Goal: Task Accomplishment & Management: Complete application form

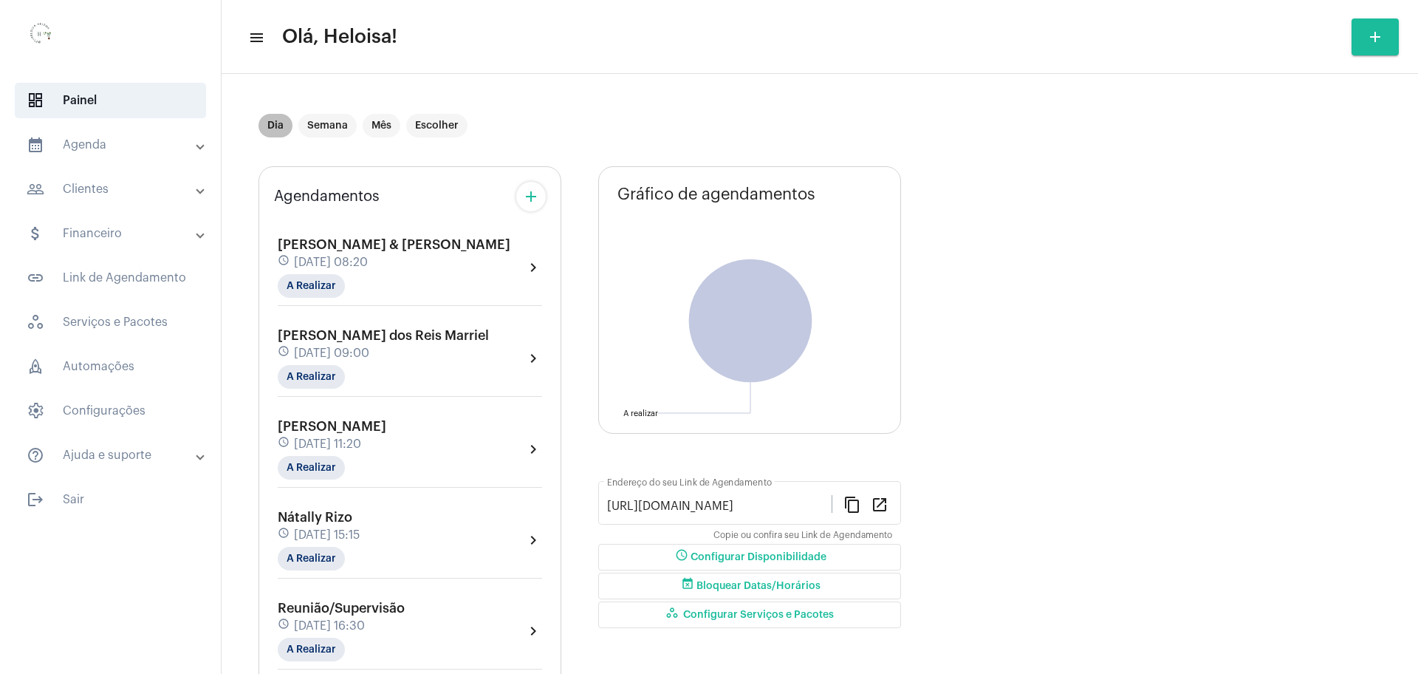
click at [290, 131] on mat-chip "Dia" at bounding box center [276, 126] width 34 height 24
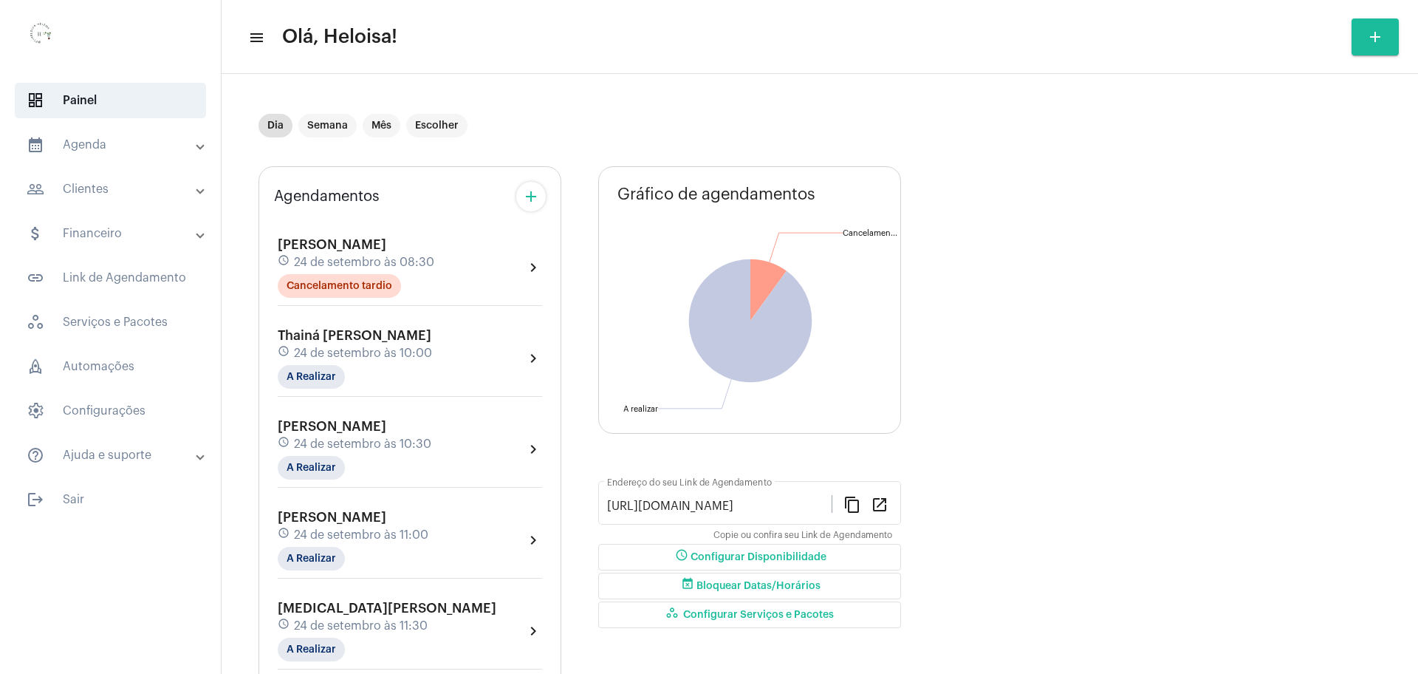
click at [366, 437] on span "24 de setembro às 10:30" at bounding box center [362, 443] width 137 height 13
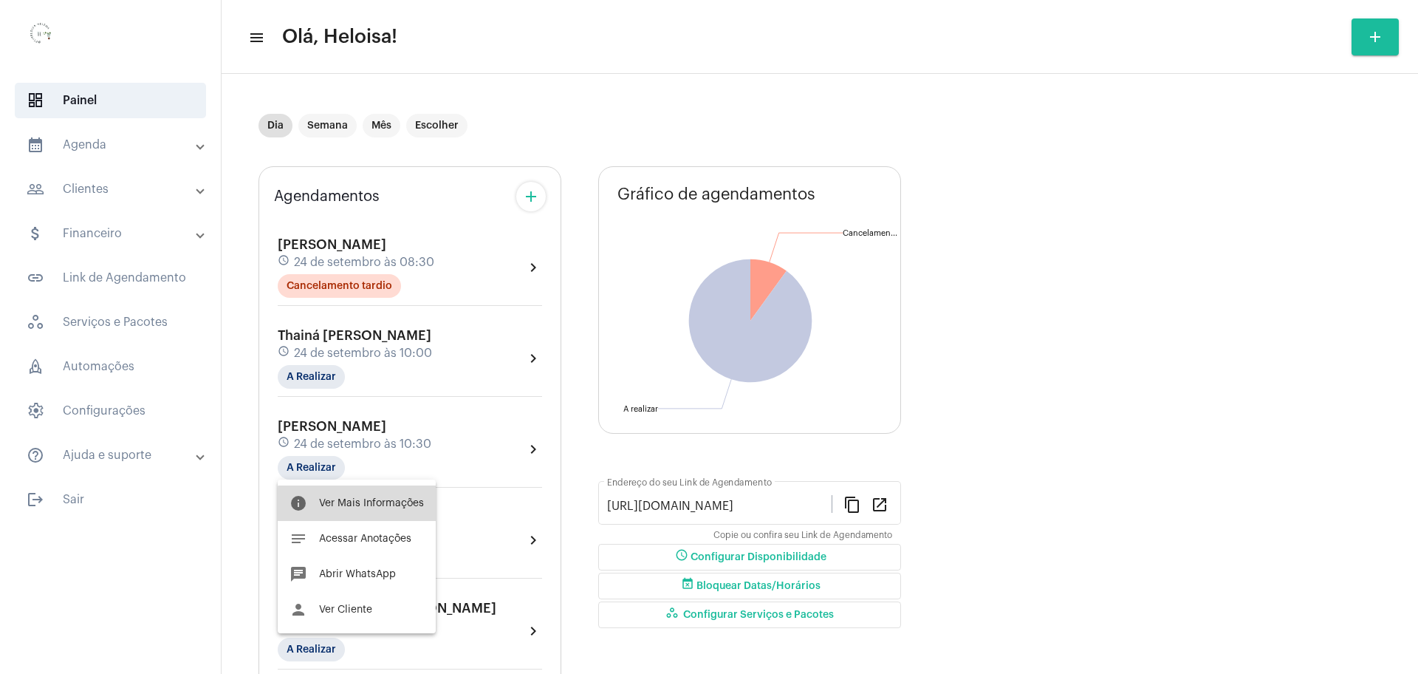
click at [372, 504] on span "Ver Mais Informações" at bounding box center [371, 503] width 105 height 10
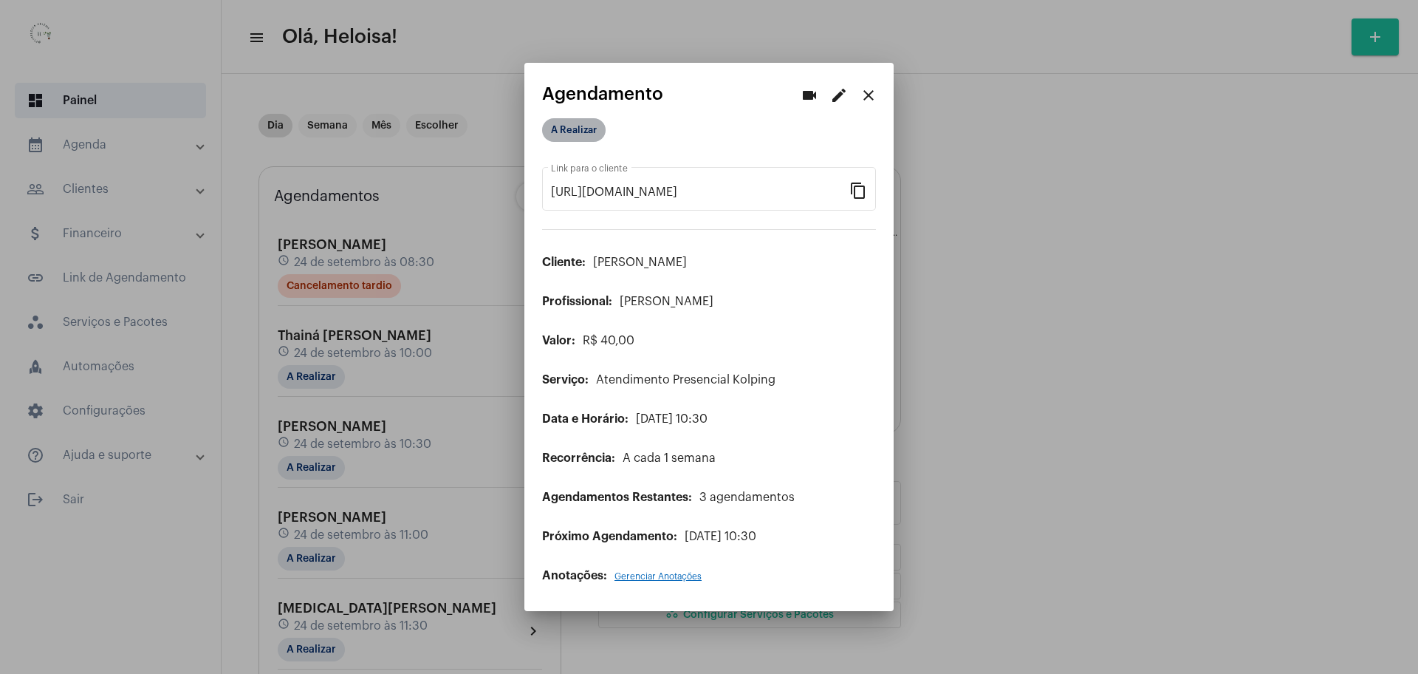
click at [576, 127] on mat-chip "A Realizar" at bounding box center [574, 130] width 64 height 24
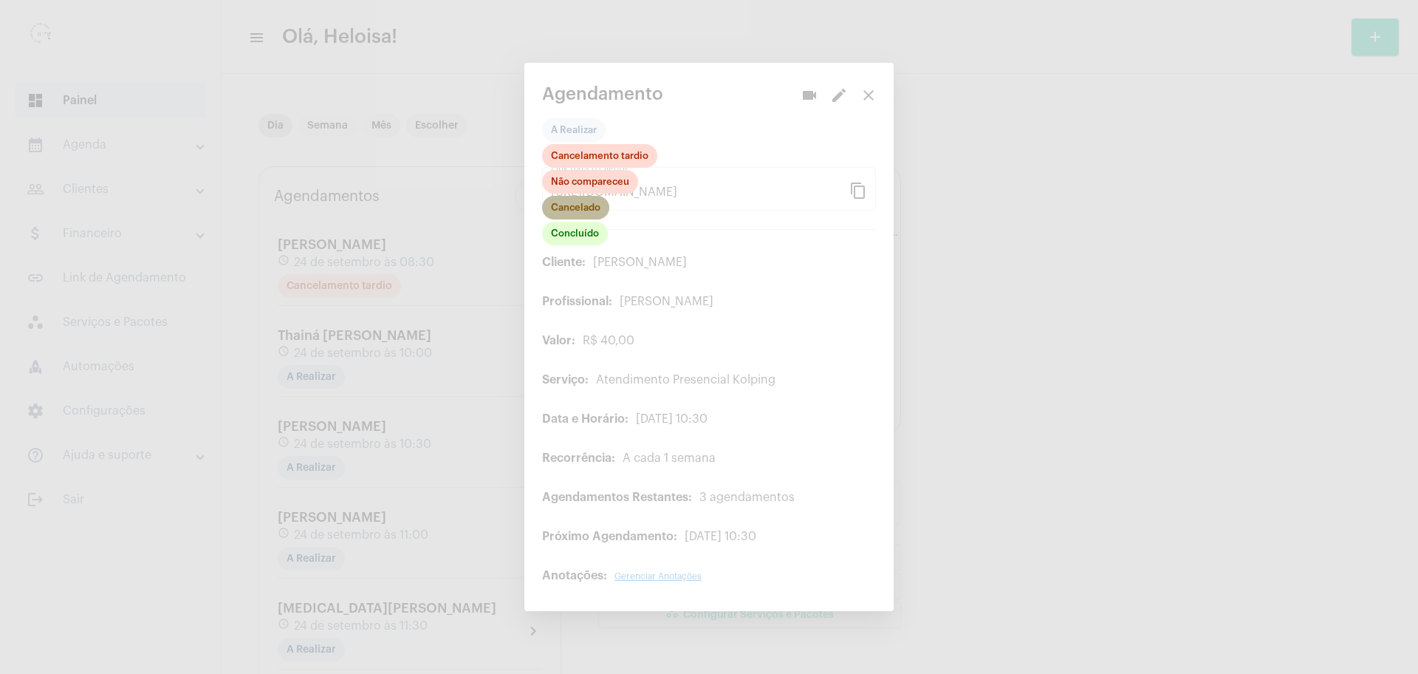
click at [575, 209] on mat-chip "Cancelado" at bounding box center [575, 208] width 67 height 24
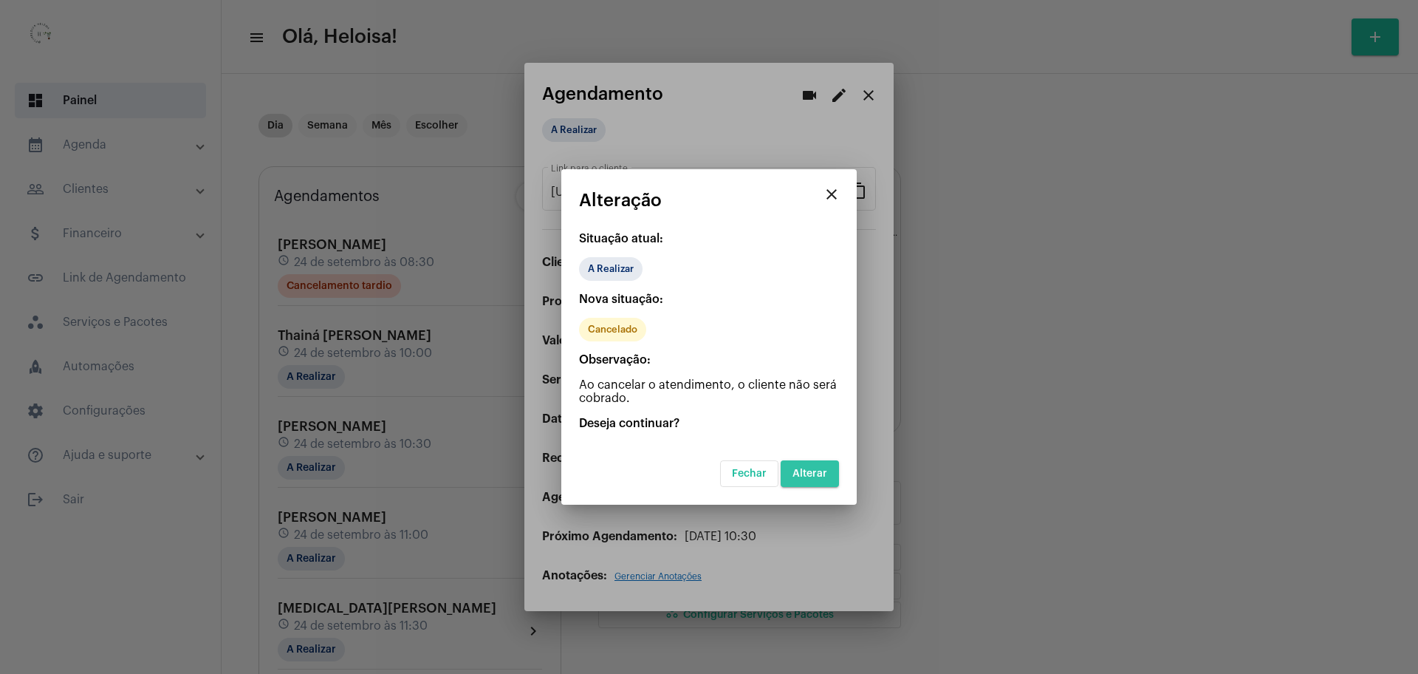
click at [813, 481] on button "Alterar" at bounding box center [810, 473] width 58 height 27
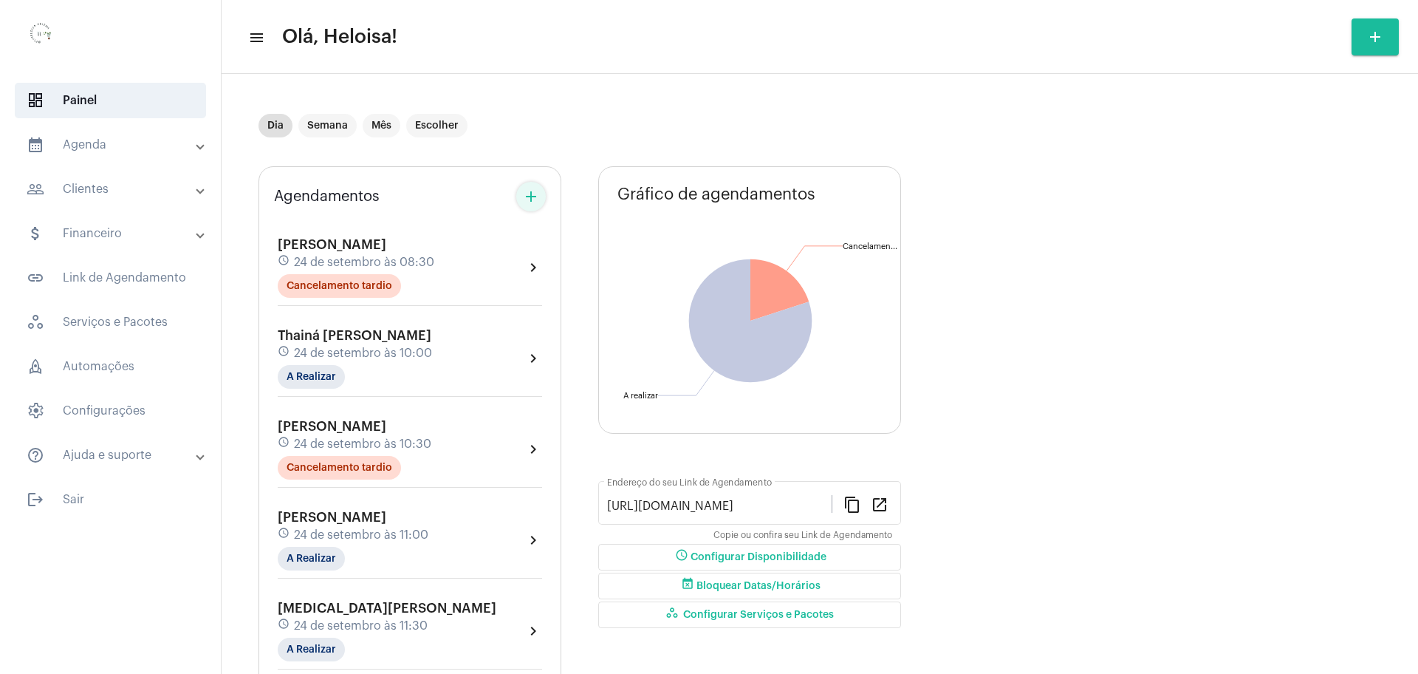
click at [533, 192] on mat-icon "add" at bounding box center [531, 197] width 18 height 18
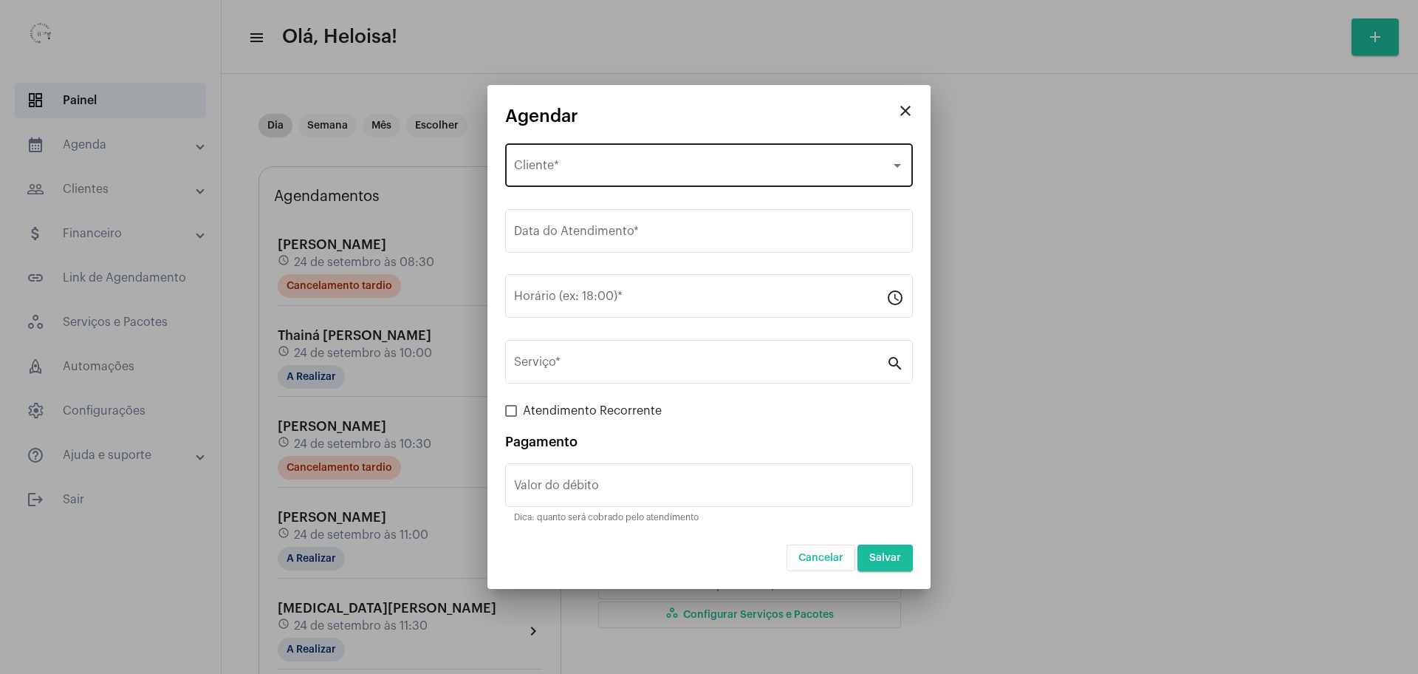
click at [657, 159] on div "Selecione o Cliente Cliente *" at bounding box center [709, 163] width 390 height 47
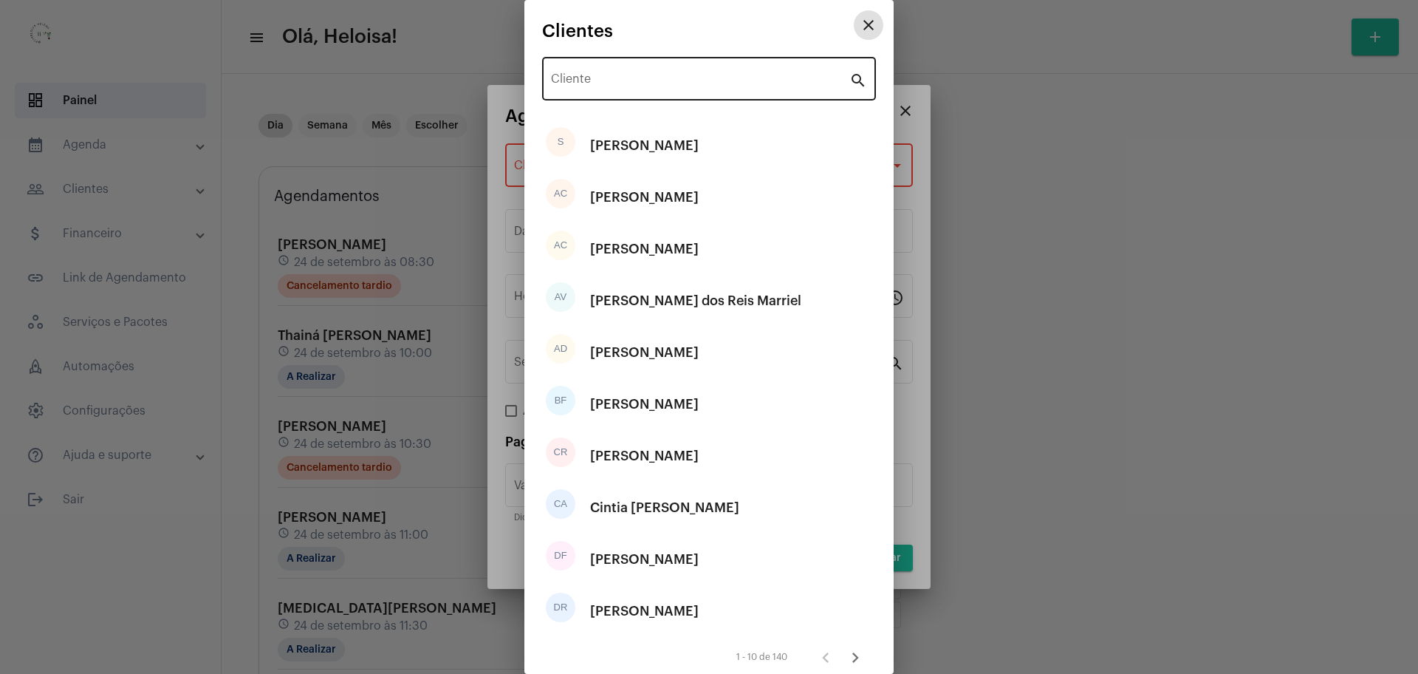
click at [657, 72] on div "Cliente" at bounding box center [700, 77] width 298 height 47
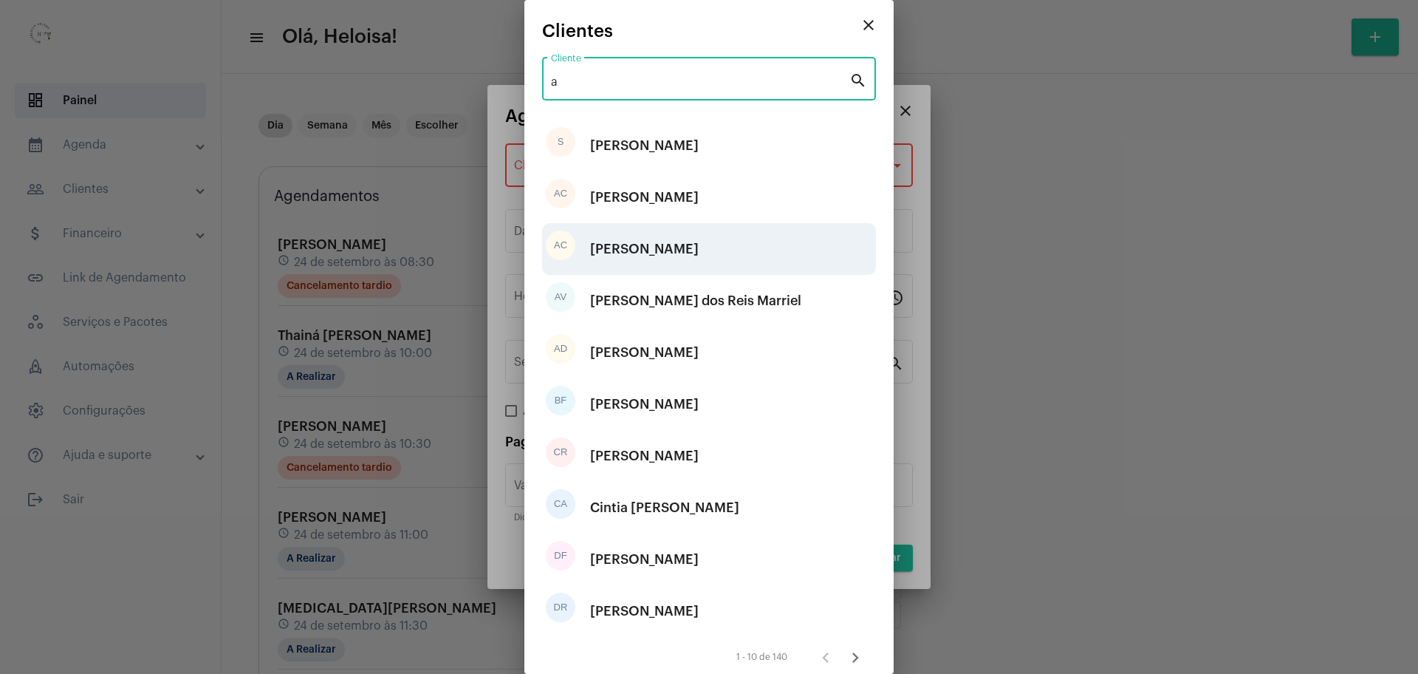
type input "a"
click at [612, 244] on div "[PERSON_NAME]" at bounding box center [644, 249] width 109 height 44
type input "R$"
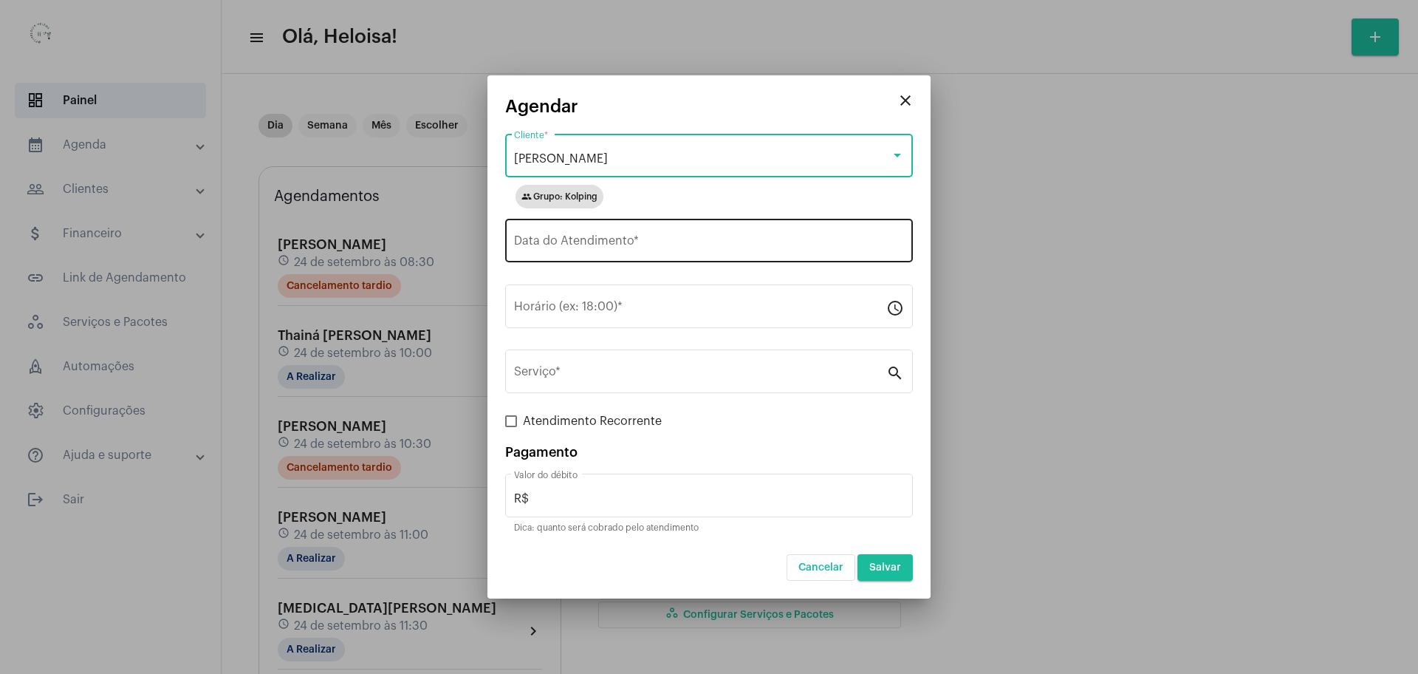
click at [616, 242] on input "Data do Atendimento *" at bounding box center [709, 243] width 390 height 13
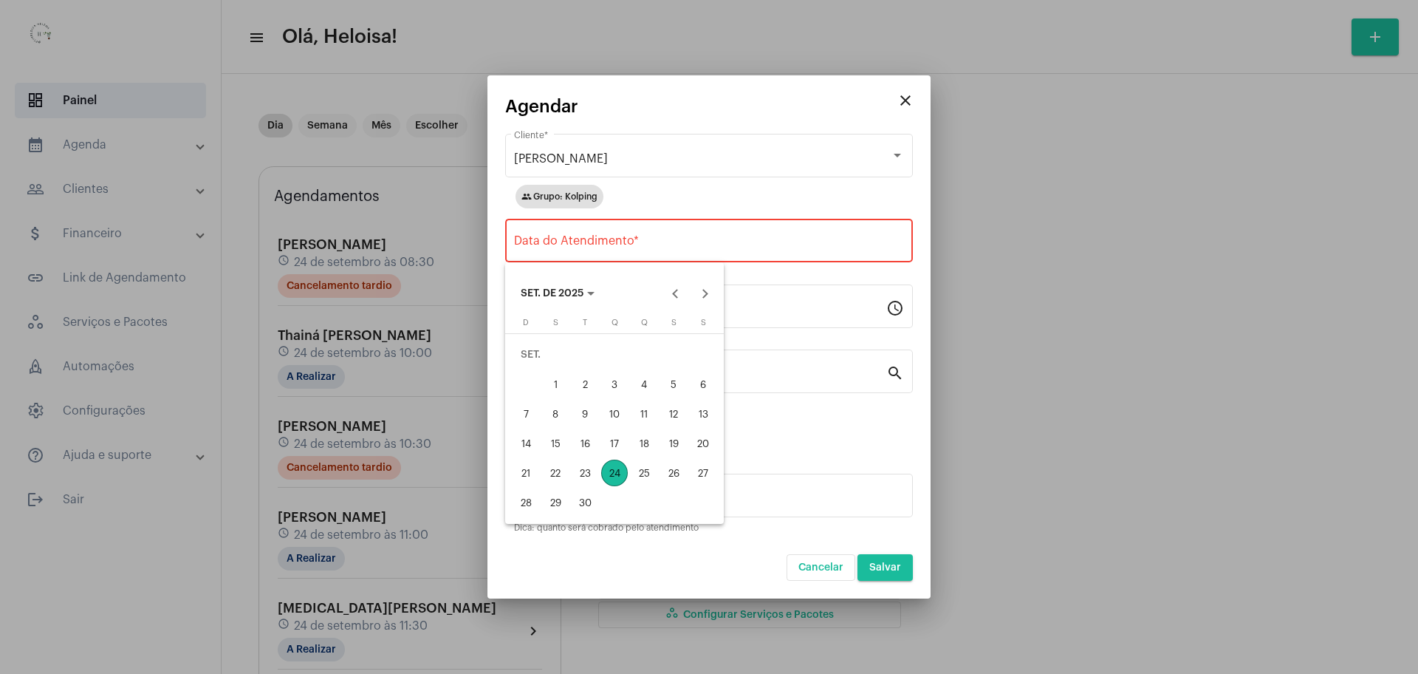
click at [614, 482] on div "24" at bounding box center [614, 472] width 27 height 27
type input "[DATE]"
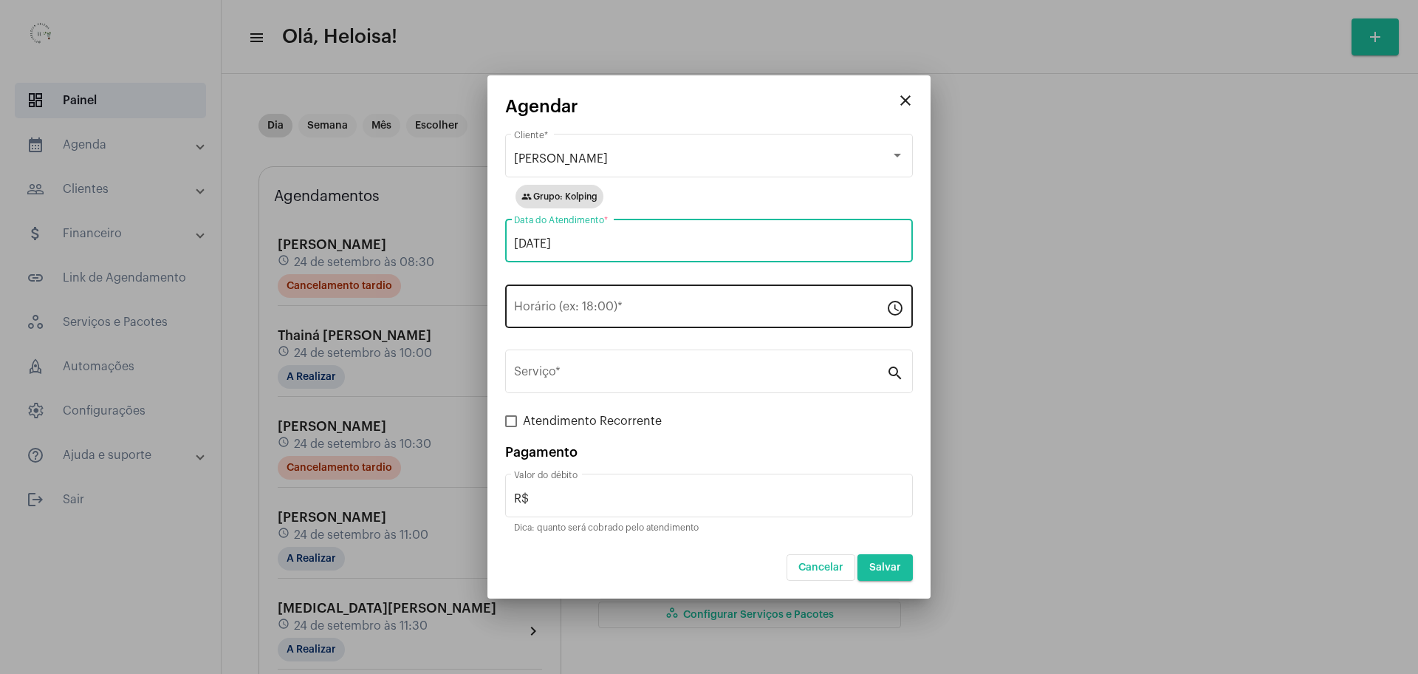
click at [555, 315] on input "Horário (ex: 18:00) *" at bounding box center [700, 309] width 372 height 13
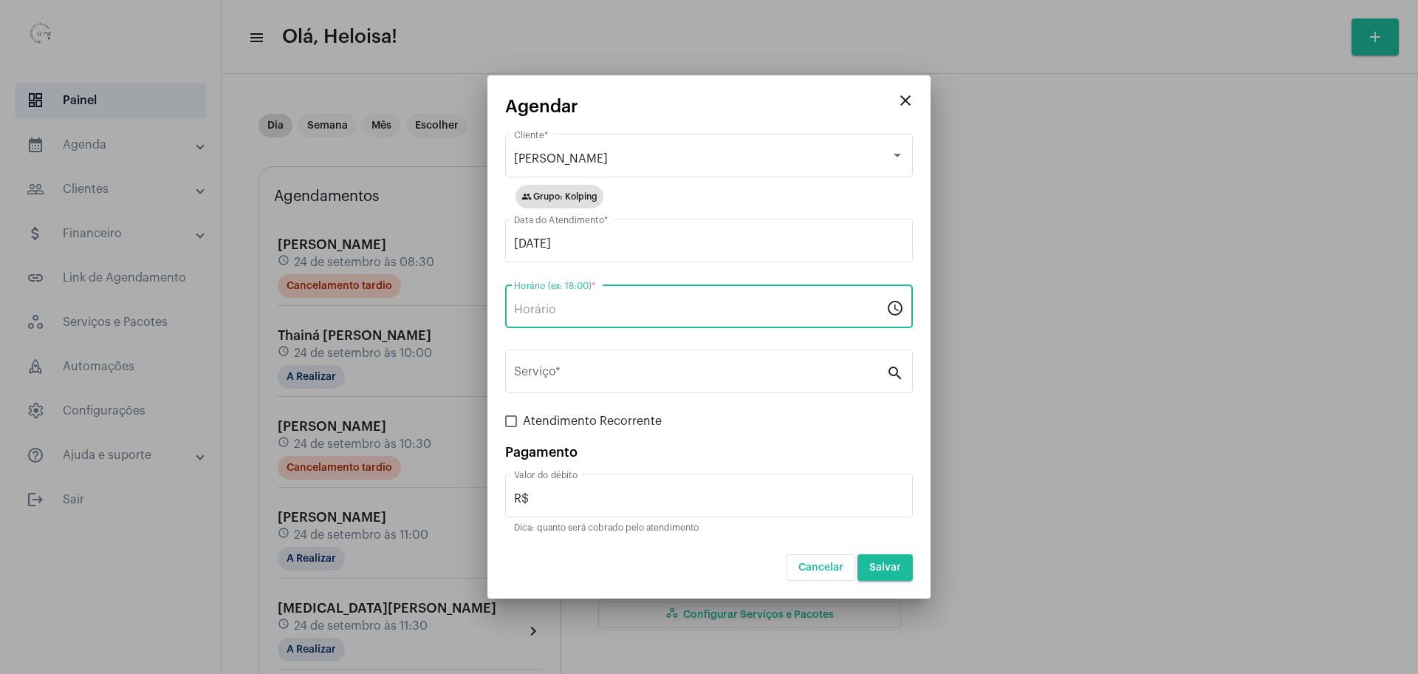
click at [555, 315] on input "Horário (ex: 18:00) *" at bounding box center [700, 309] width 372 height 13
type input "13:00"
click at [595, 372] on input "Serviço *" at bounding box center [700, 374] width 372 height 13
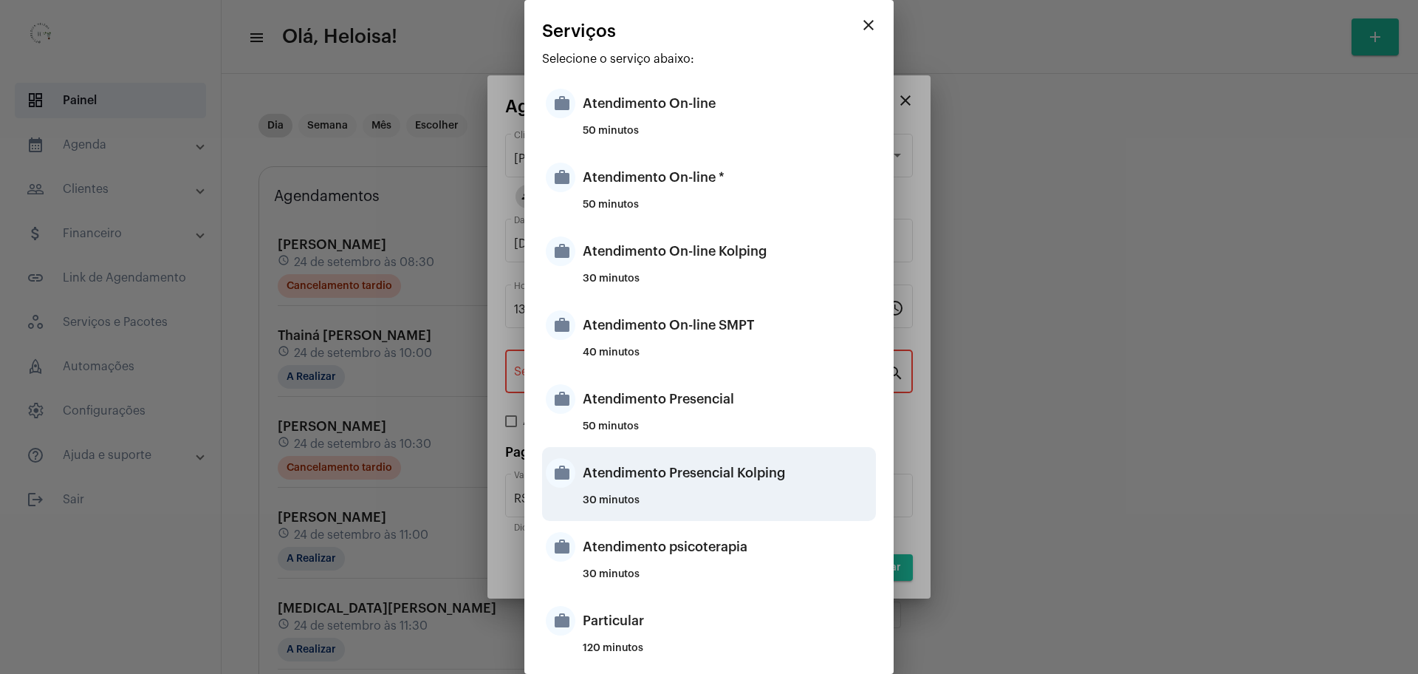
click at [705, 483] on div "Atendimento Presencial Kolping" at bounding box center [728, 473] width 290 height 44
type input "Atendimento Presencial Kolping"
type input "R$ 40"
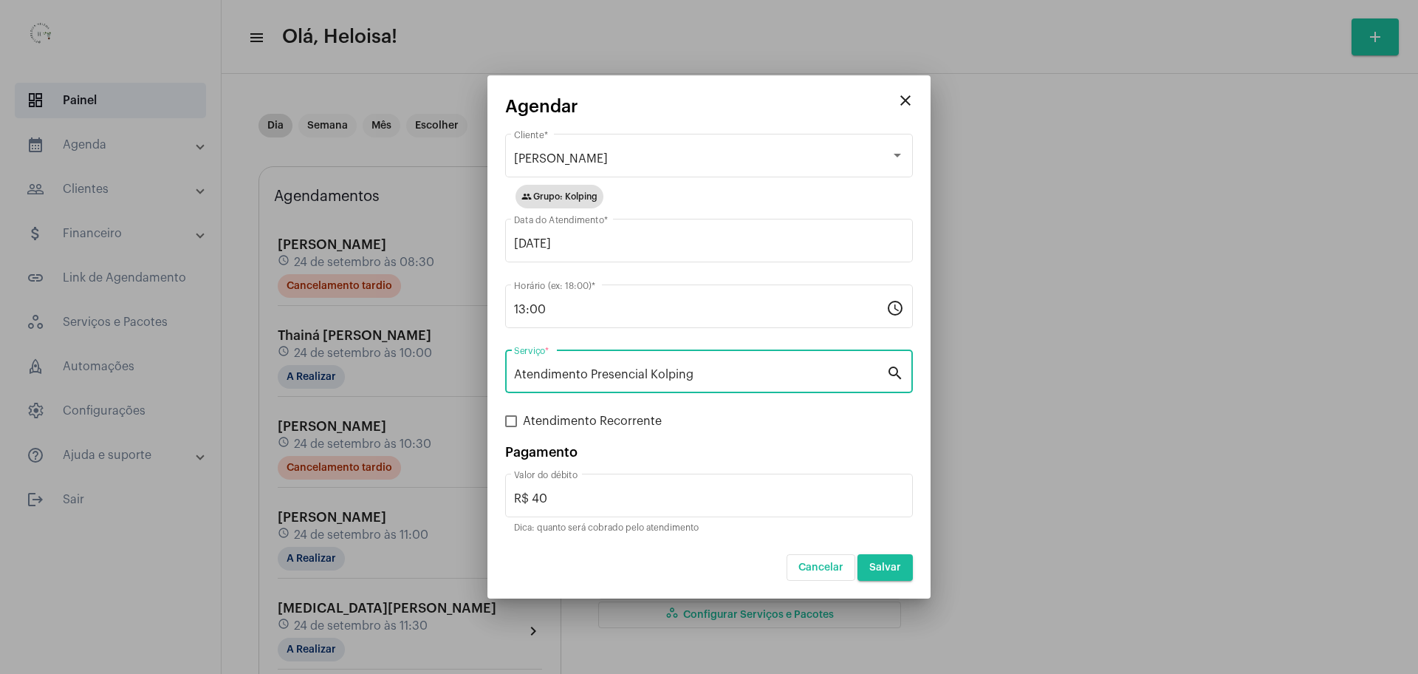
click at [883, 571] on span "Salvar" at bounding box center [885, 567] width 32 height 10
